Goal: Task Accomplishment & Management: Use online tool/utility

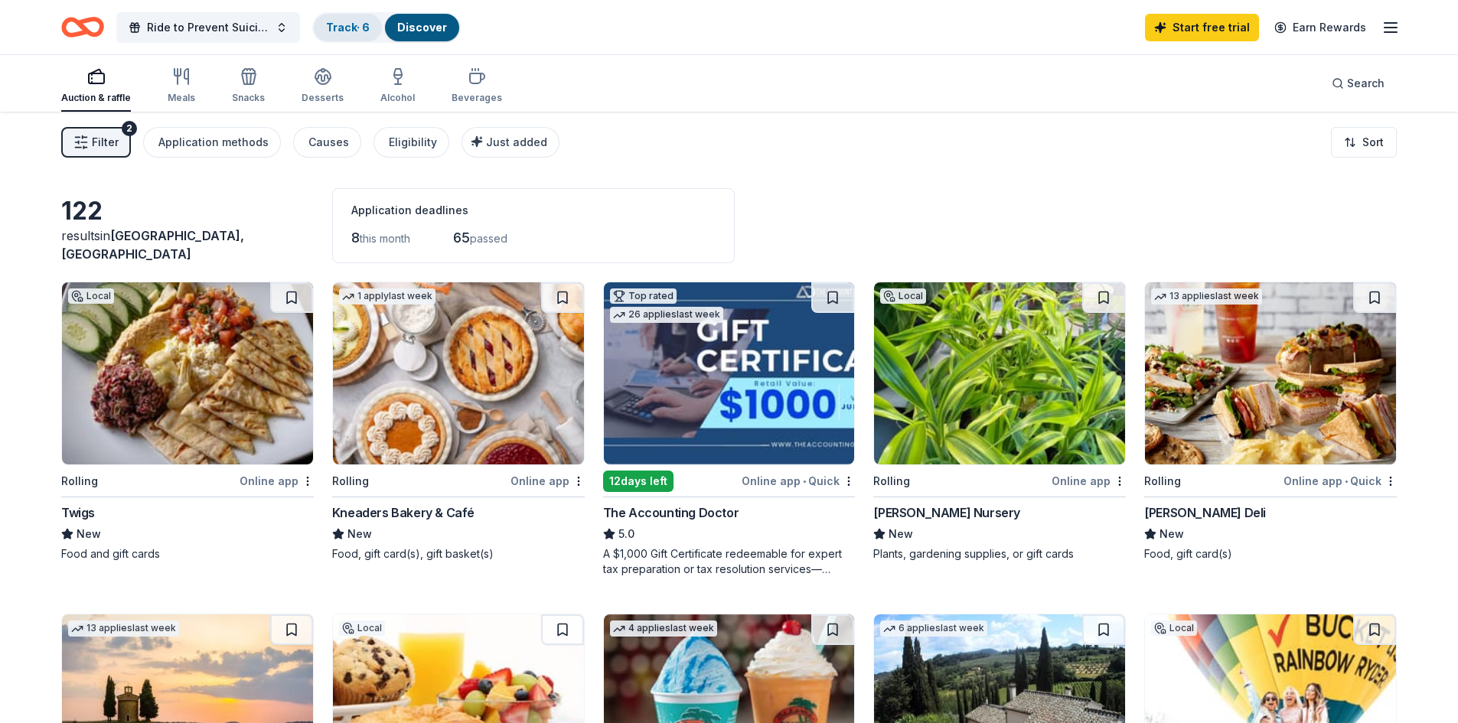
click at [347, 26] on link "Track · 6" at bounding box center [348, 27] width 44 height 13
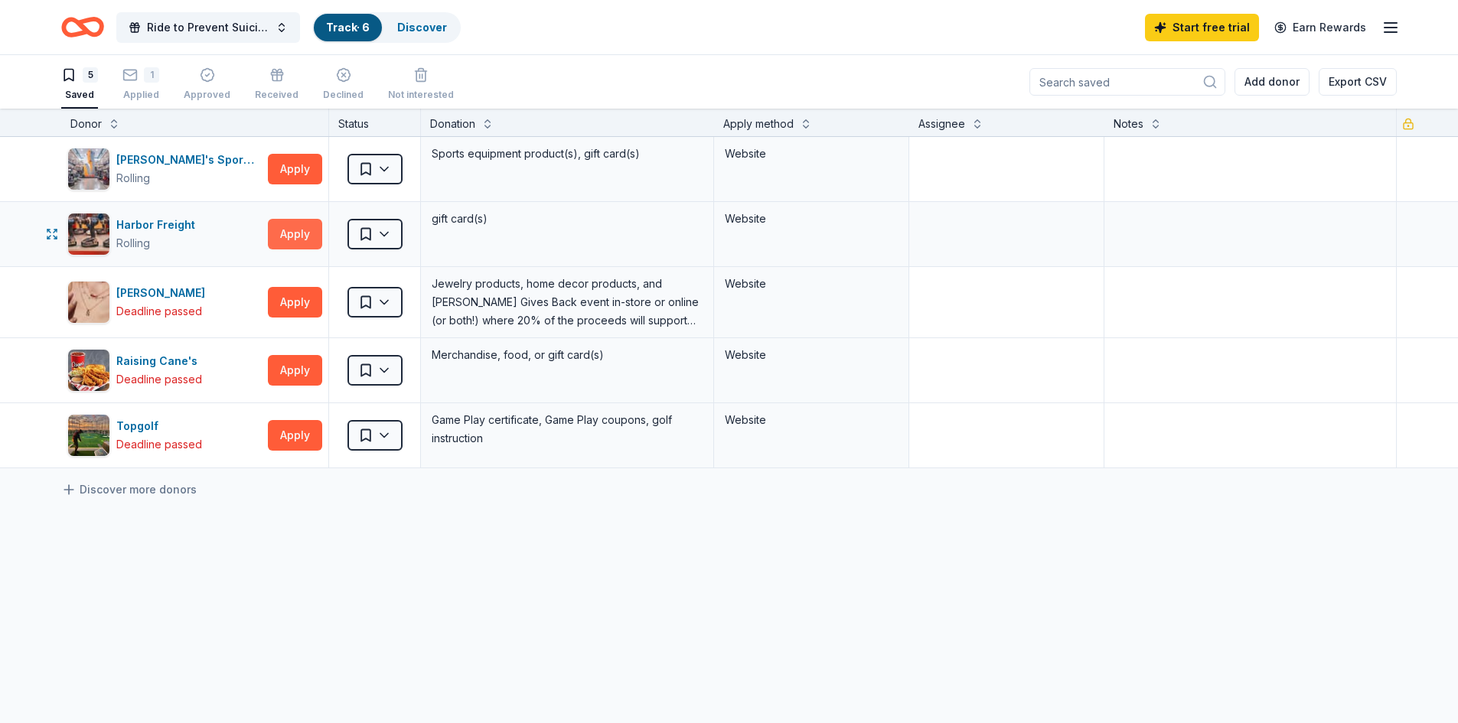
click at [297, 236] on button "Apply" at bounding box center [295, 234] width 54 height 31
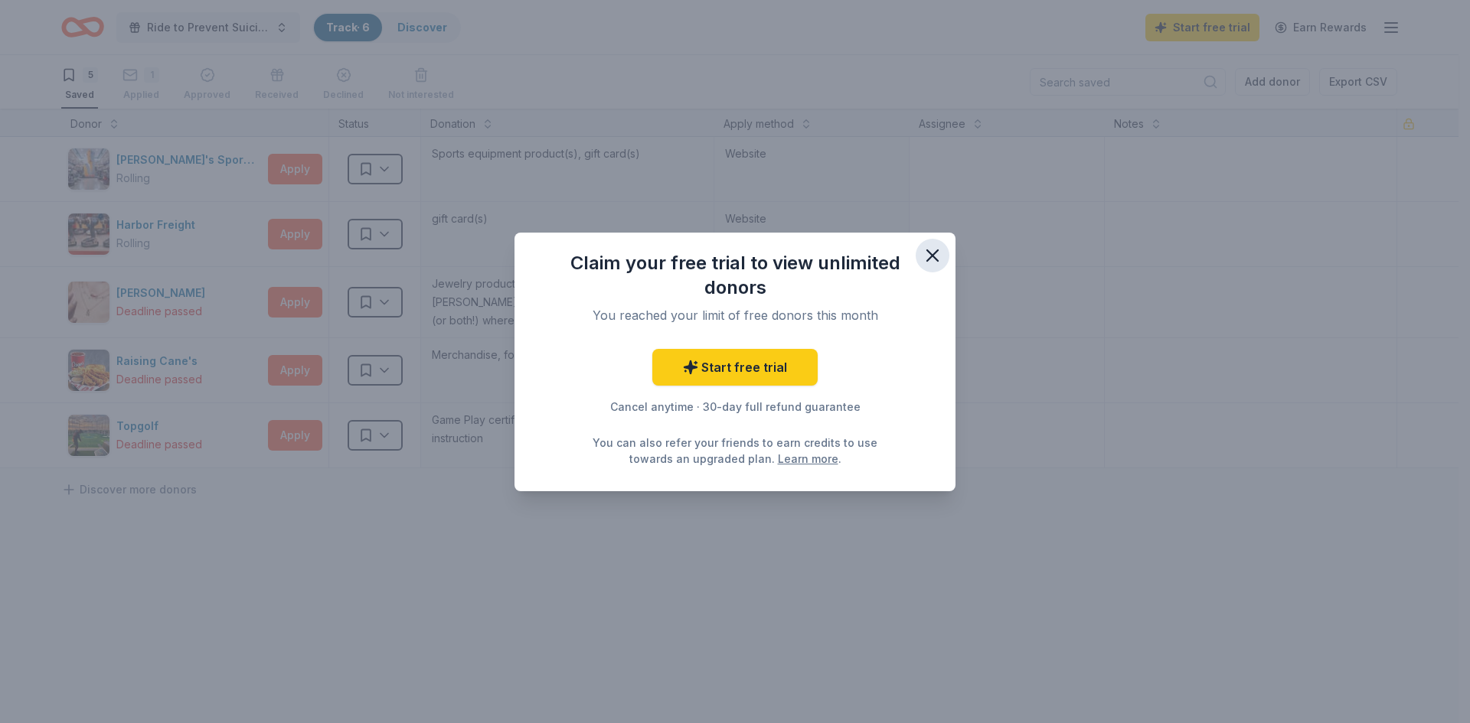
click at [930, 252] on icon "button" at bounding box center [932, 255] width 11 height 11
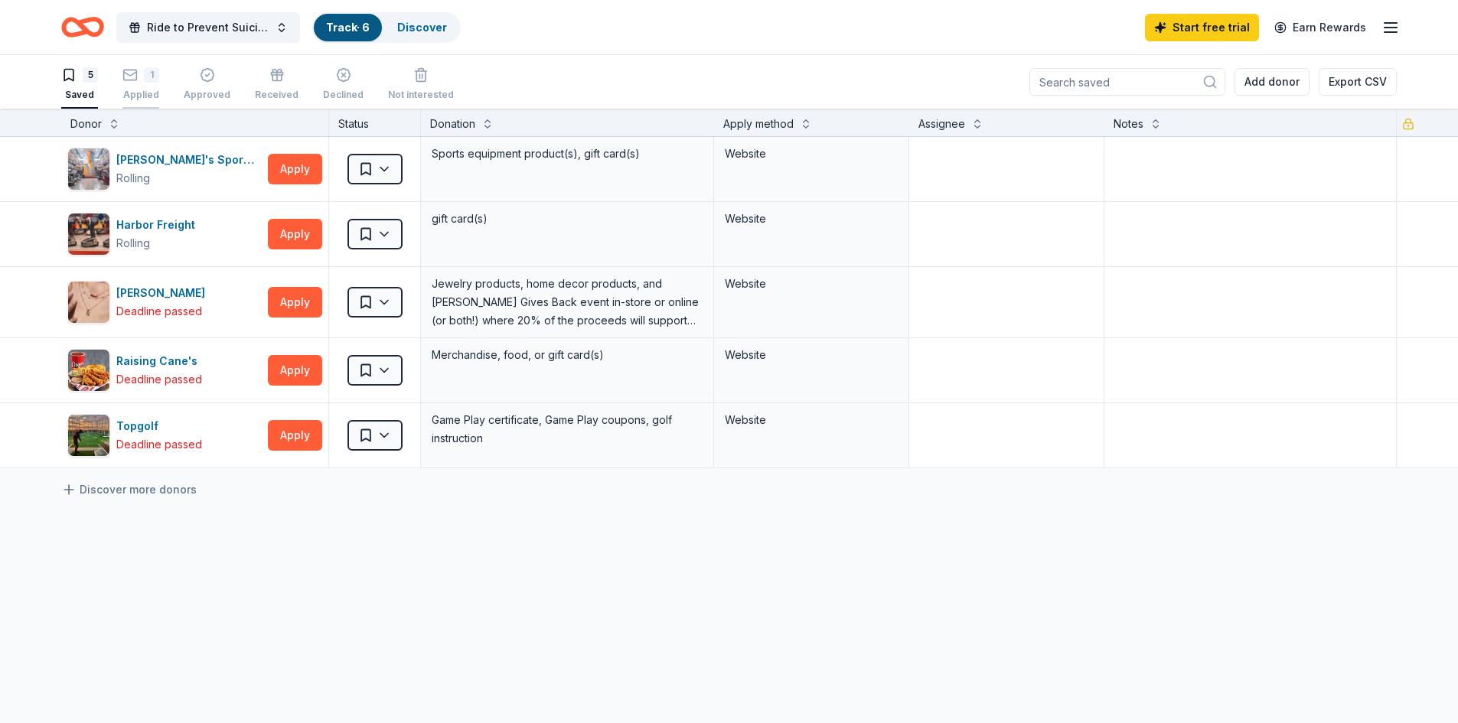
click at [142, 83] on div "1 Applied" at bounding box center [140, 84] width 37 height 34
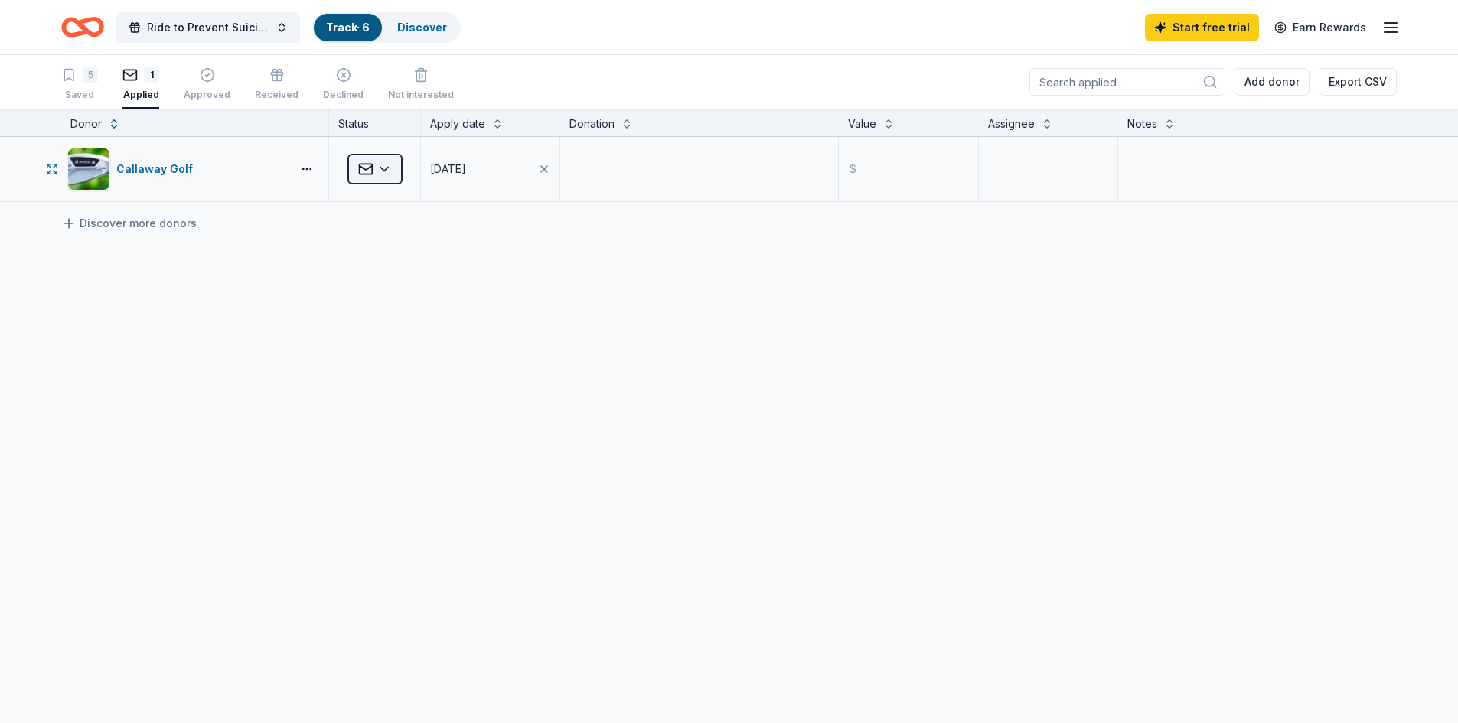
click at [393, 172] on html "Ride to Prevent Suicide Drive Four Life Golf Tournament Track · 6 Discover Star…" at bounding box center [729, 361] width 1458 height 723
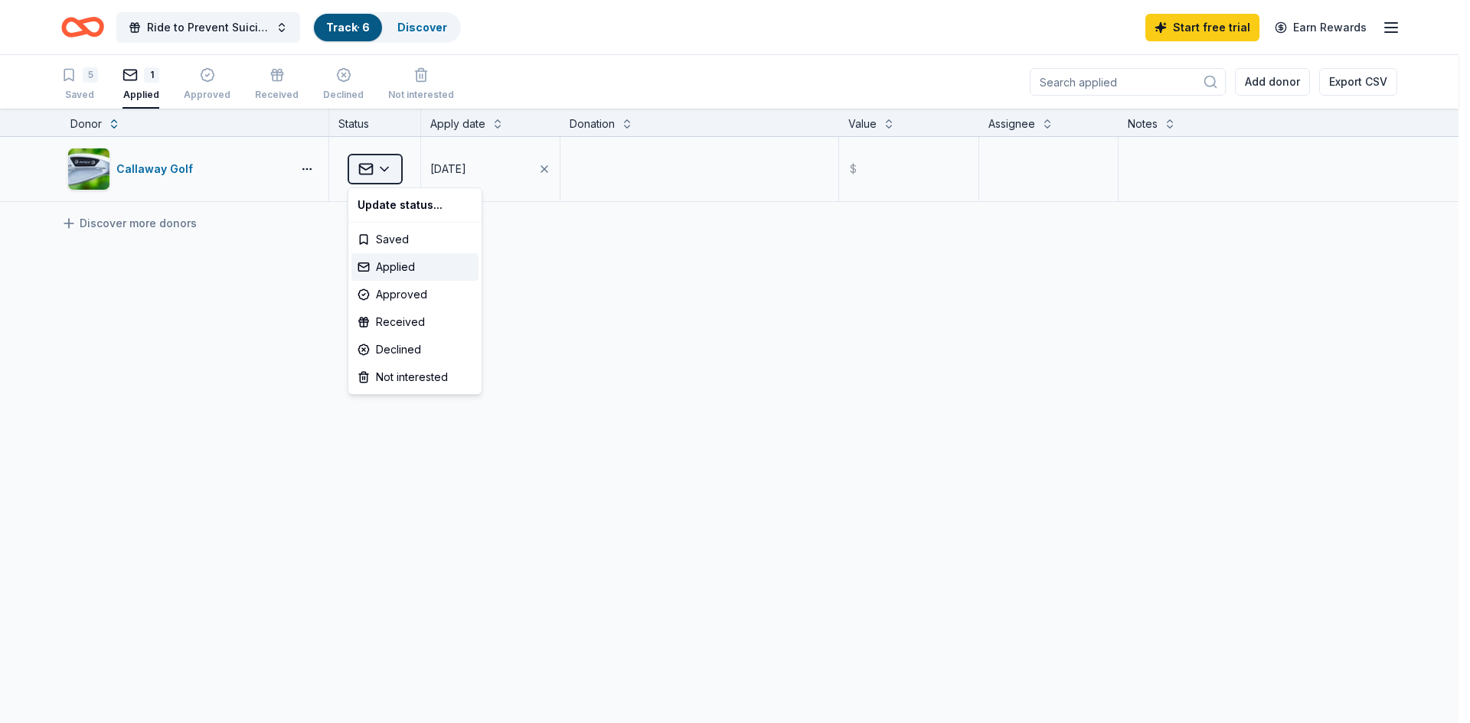
click at [393, 172] on html "Ride to Prevent Suicide Drive Four Life Golf Tournament Track · 6 Discover Star…" at bounding box center [735, 361] width 1470 height 723
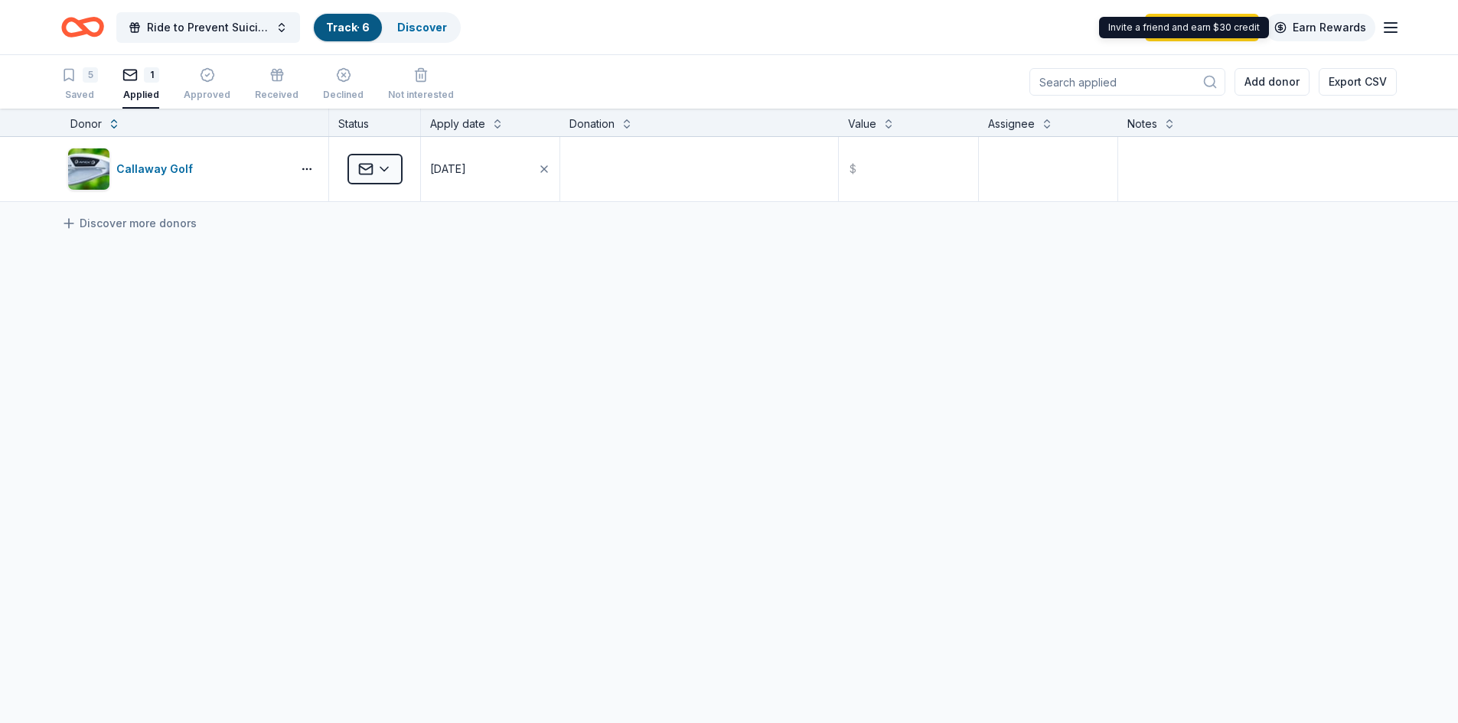
click at [1315, 28] on link "Earn Rewards" at bounding box center [1320, 28] width 110 height 28
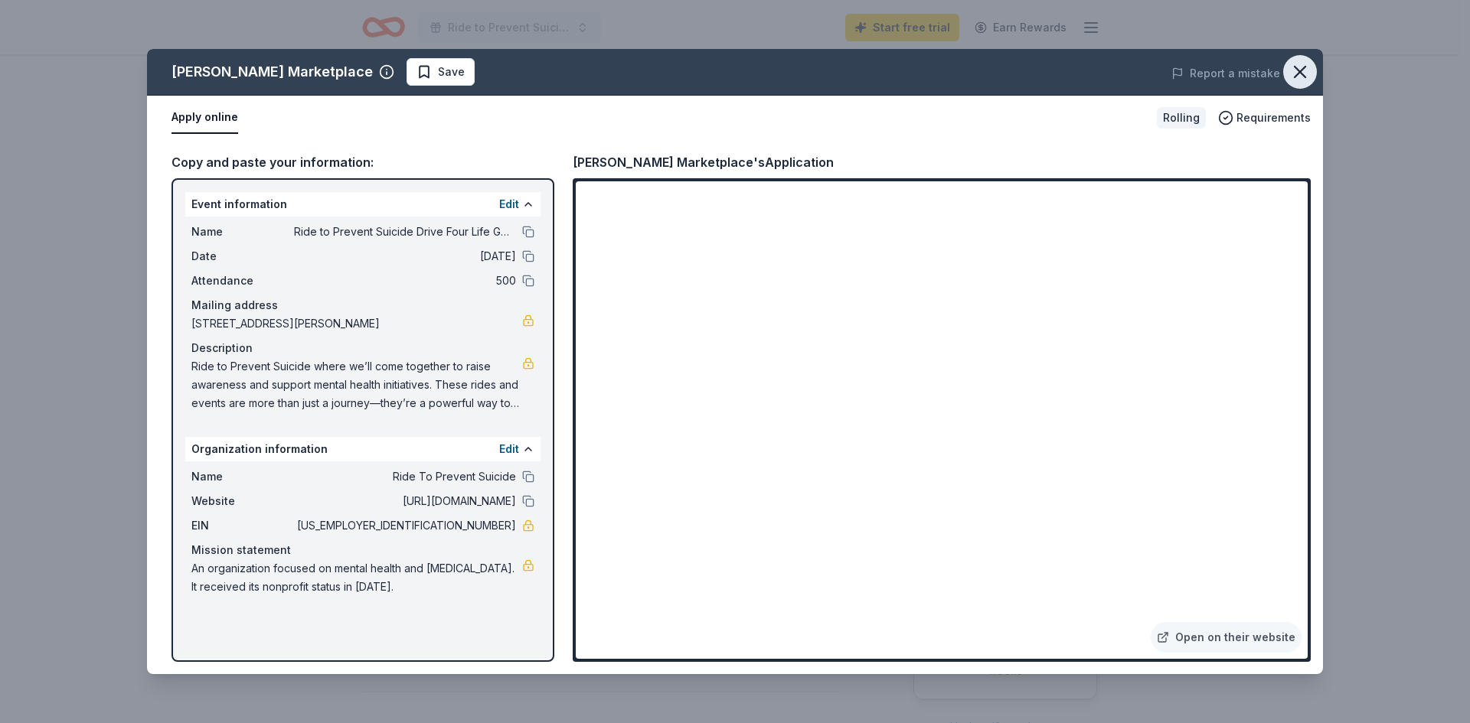
click at [1298, 71] on icon "button" at bounding box center [1299, 71] width 21 height 21
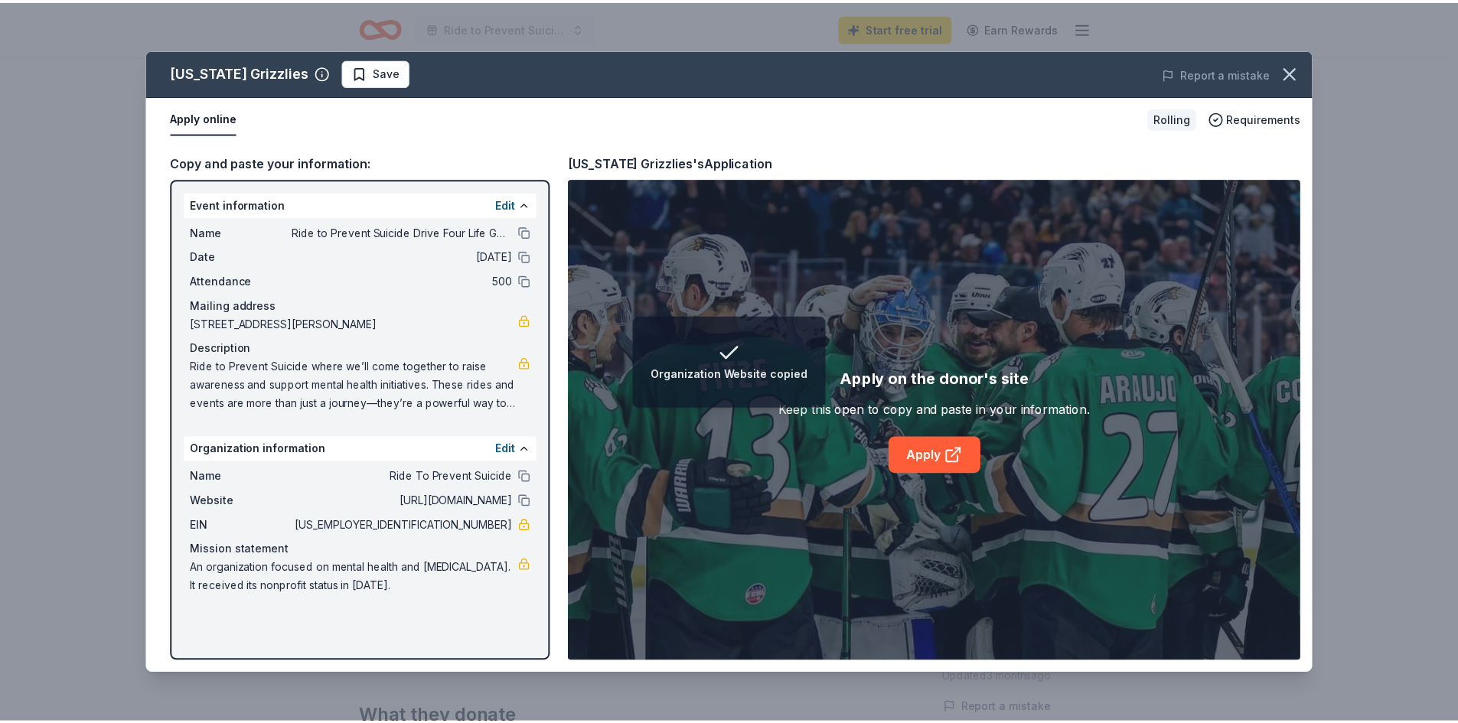
scroll to position [230, 0]
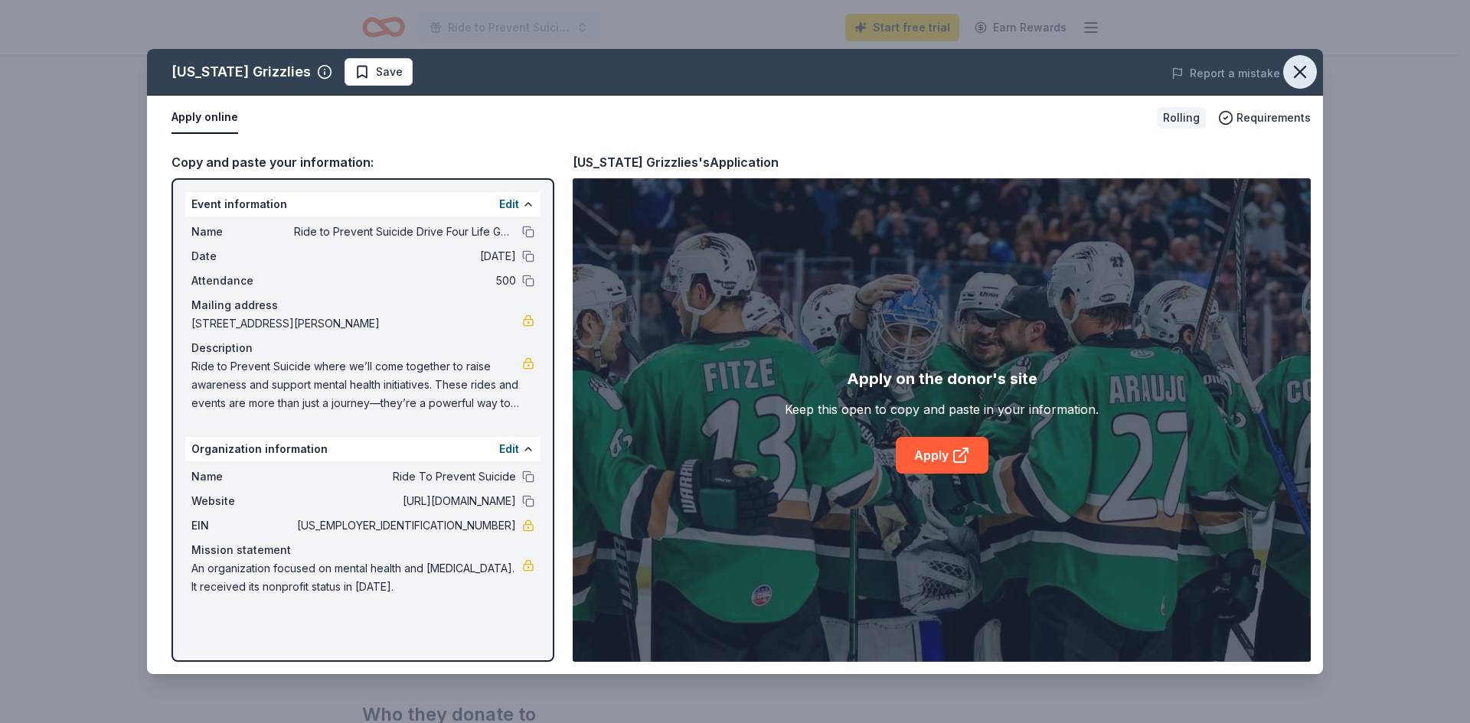
click at [1304, 70] on icon "button" at bounding box center [1299, 71] width 21 height 21
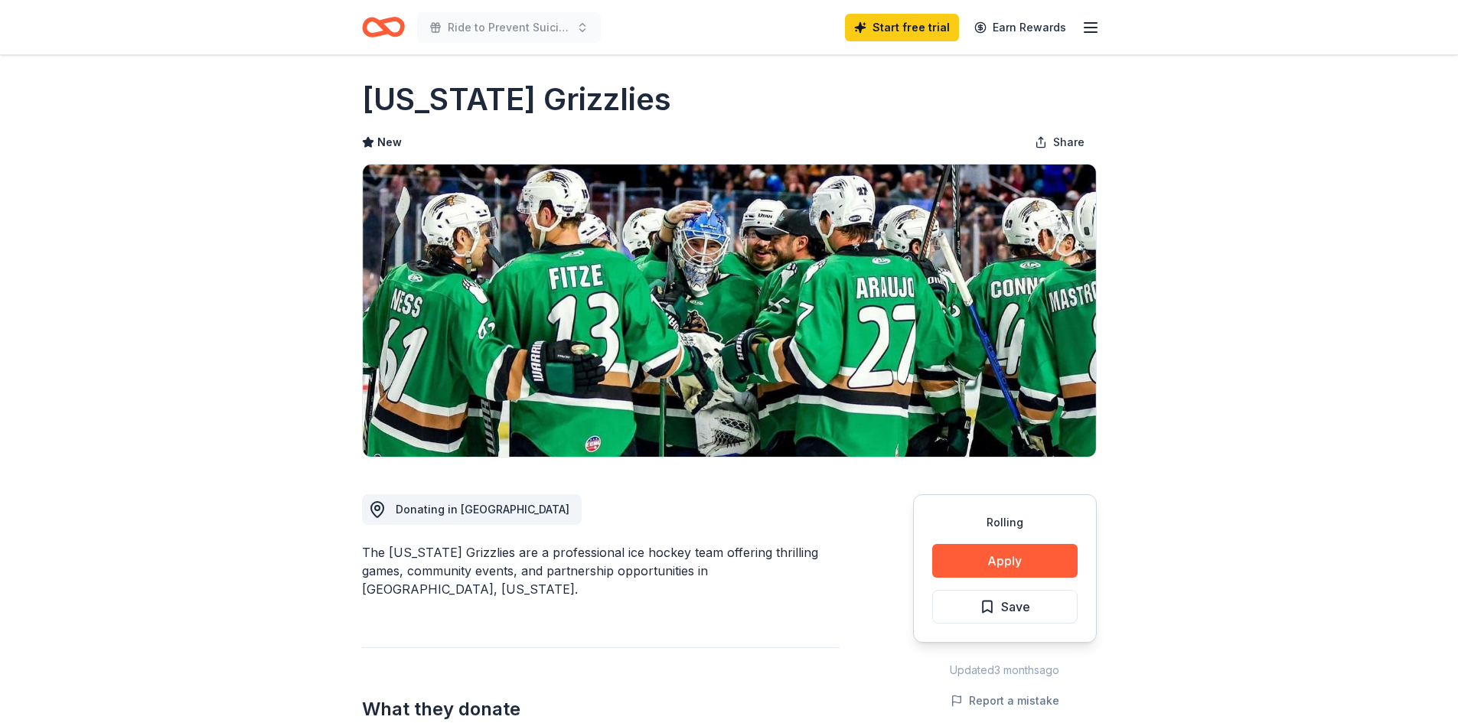
scroll to position [0, 0]
